Goal: Task Accomplishment & Management: Manage account settings

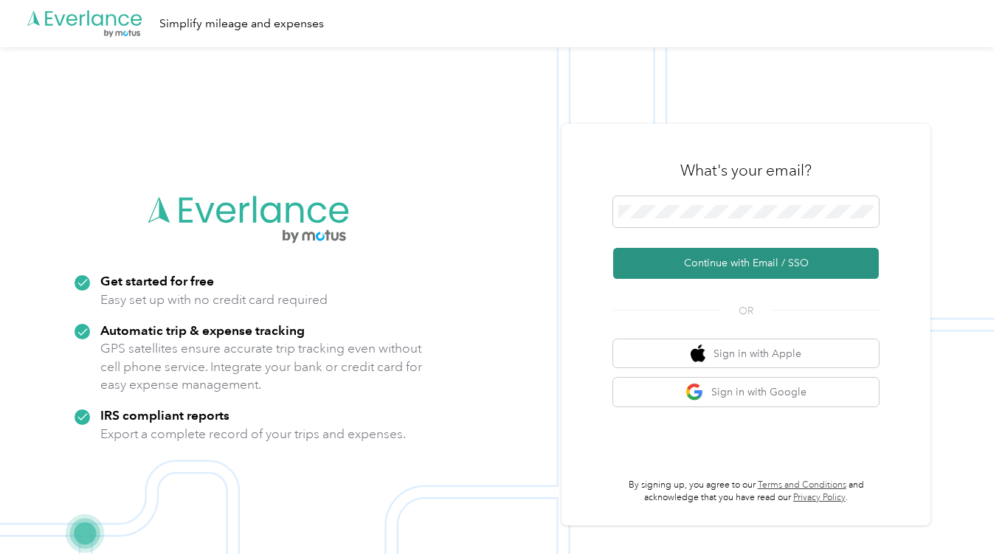
click at [769, 271] on button "Continue with Email / SSO" at bounding box center [746, 263] width 266 height 31
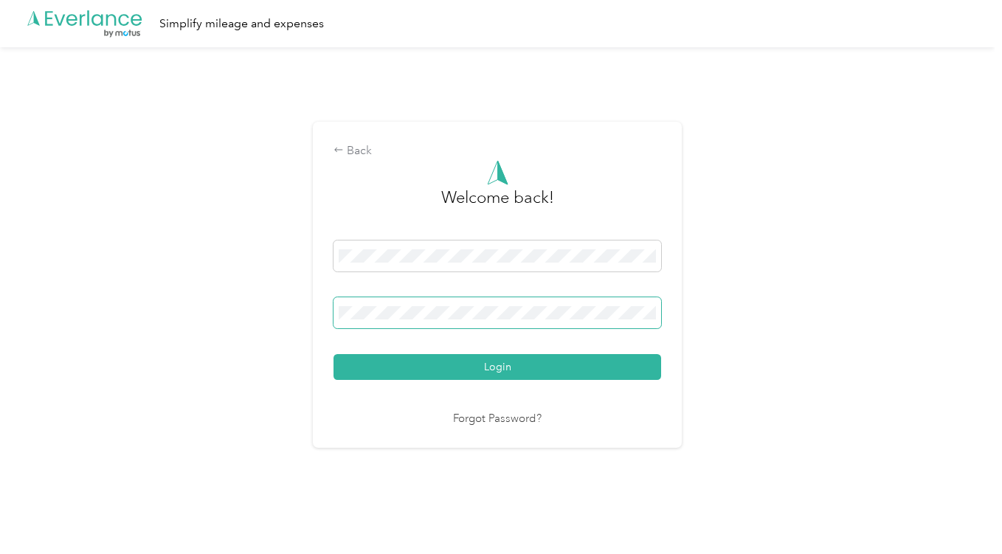
click at [333, 354] on button "Login" at bounding box center [496, 367] width 327 height 26
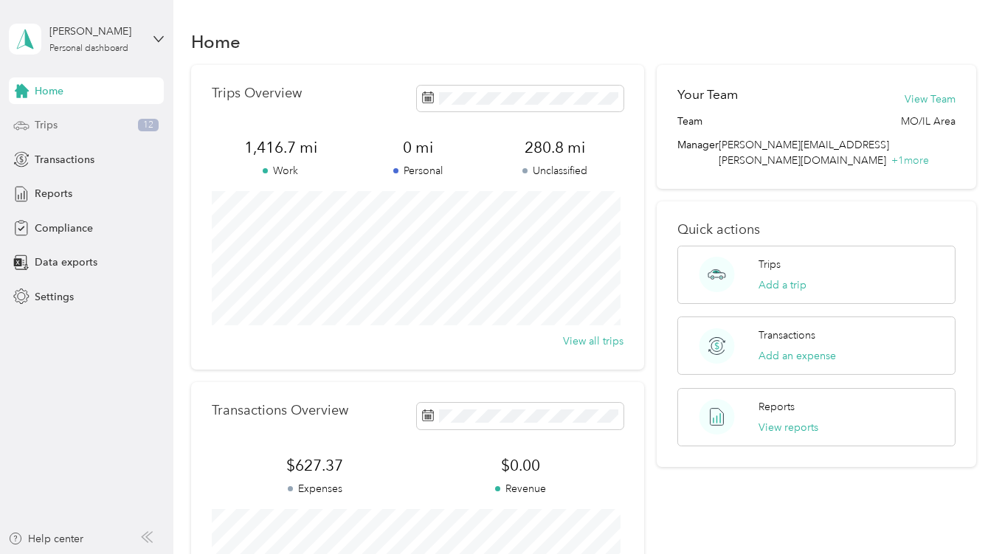
click at [85, 119] on div "Trips 12" at bounding box center [86, 125] width 155 height 27
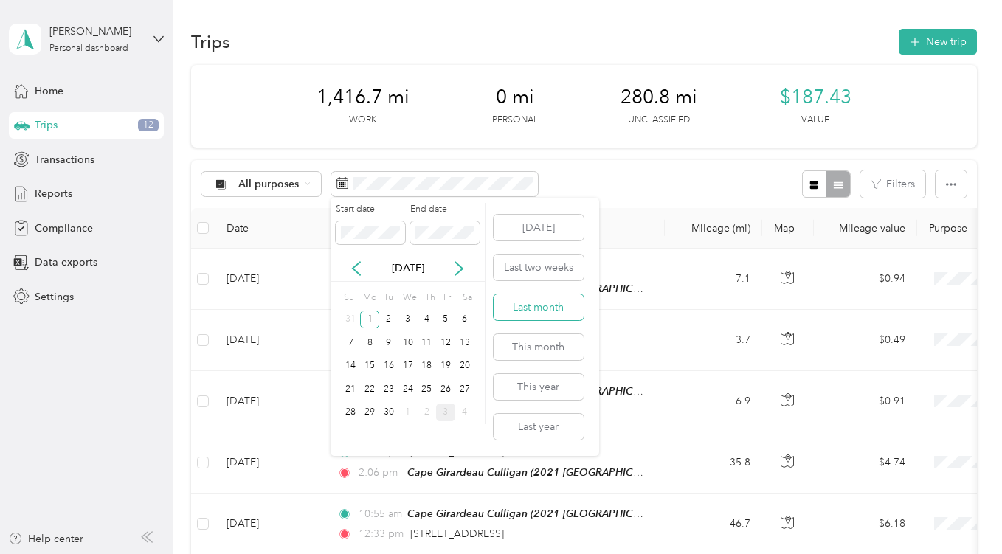
click at [571, 302] on button "Last month" at bounding box center [538, 307] width 90 height 26
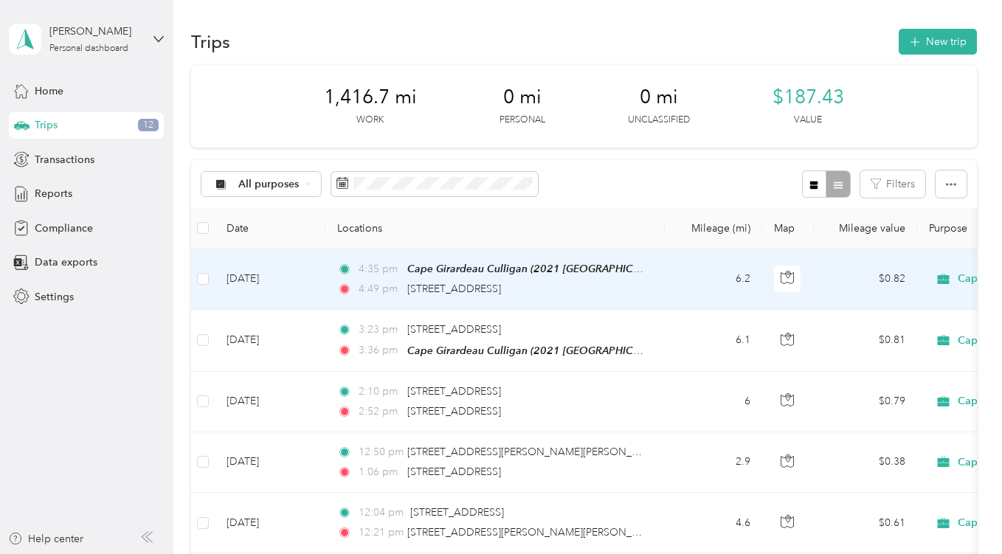
scroll to position [18, 0]
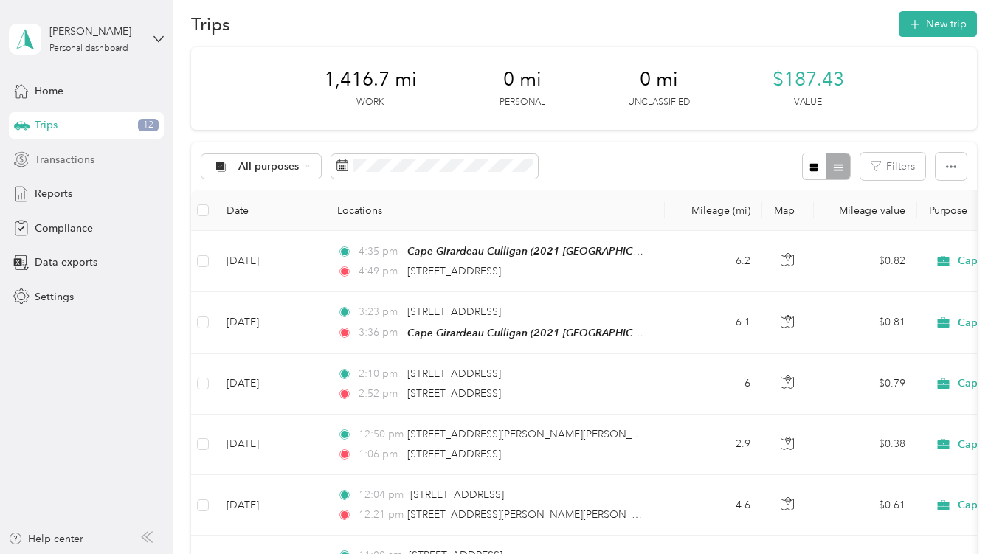
click at [106, 161] on div "Transactions" at bounding box center [86, 159] width 155 height 27
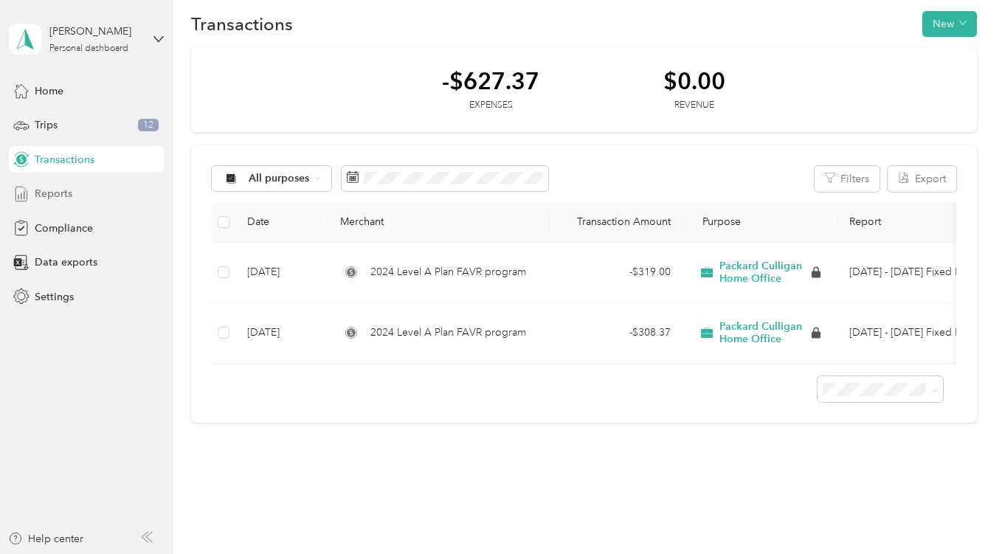
click at [111, 189] on div "Reports" at bounding box center [86, 194] width 155 height 27
